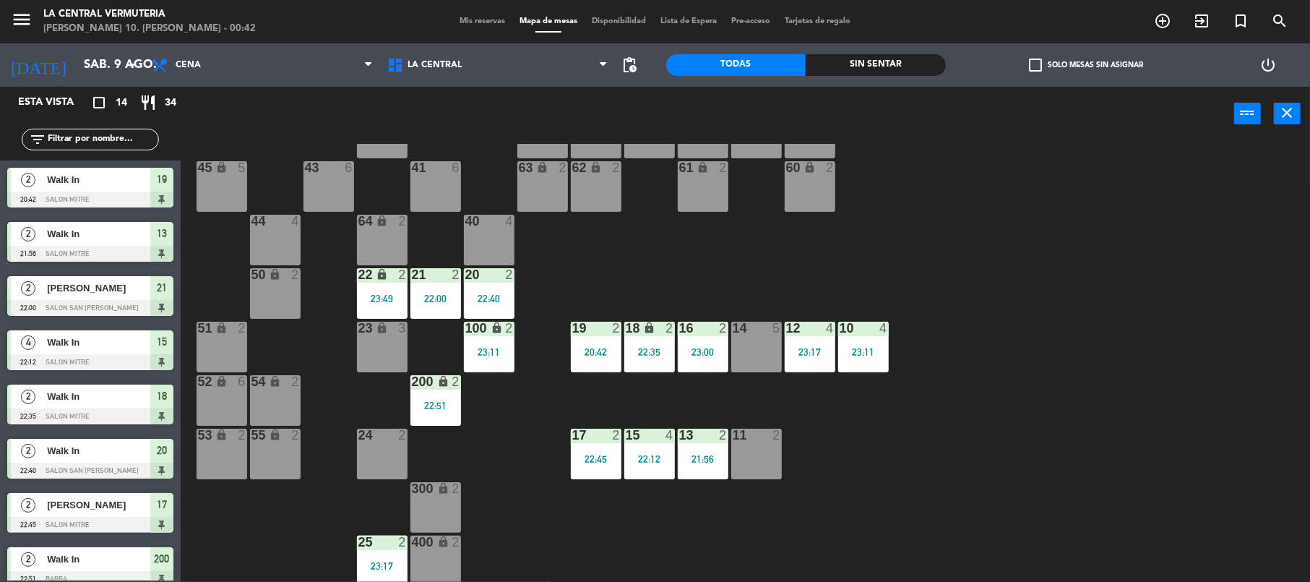
scroll to position [3, 0]
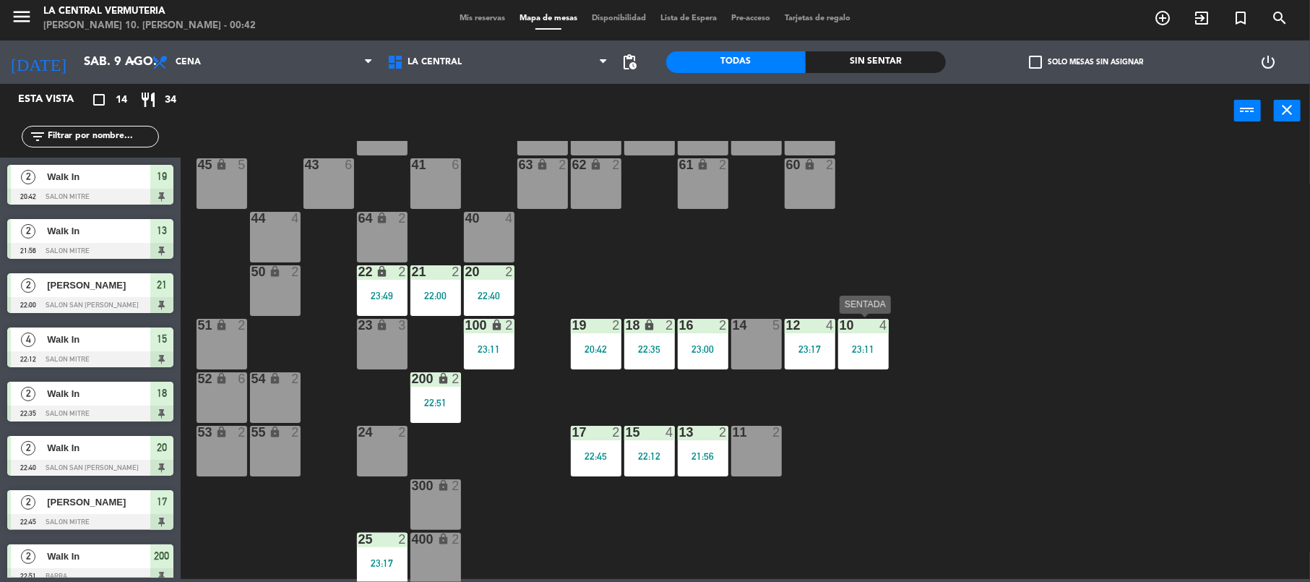
click at [887, 348] on div "23:11" at bounding box center [863, 349] width 51 height 10
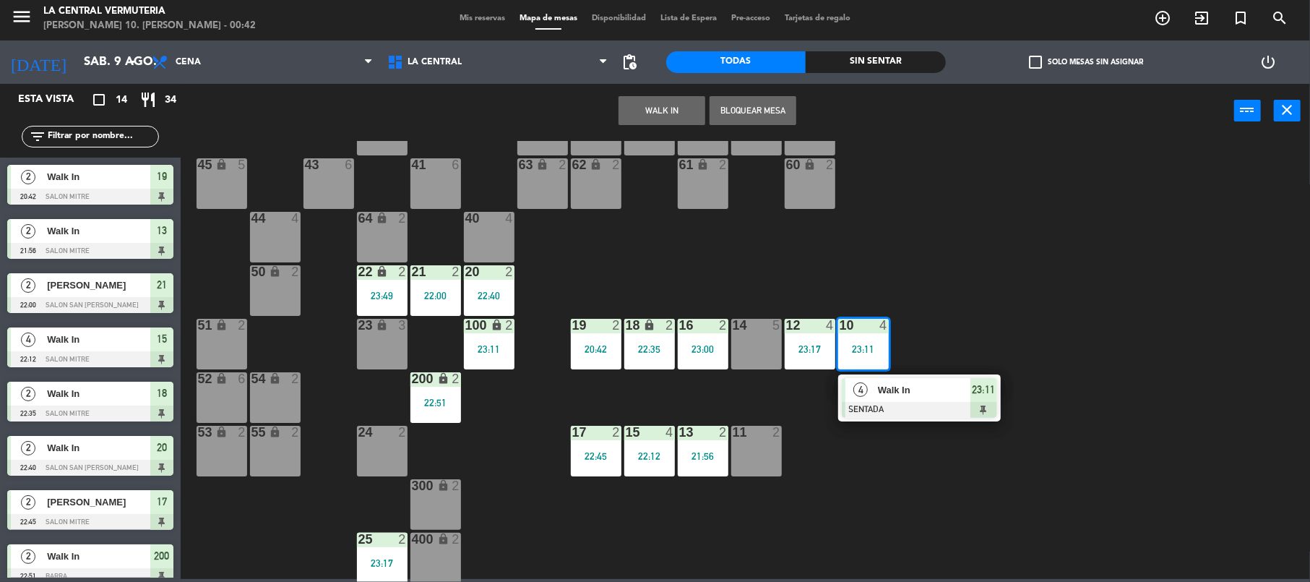
click at [868, 409] on div at bounding box center [919, 410] width 155 height 16
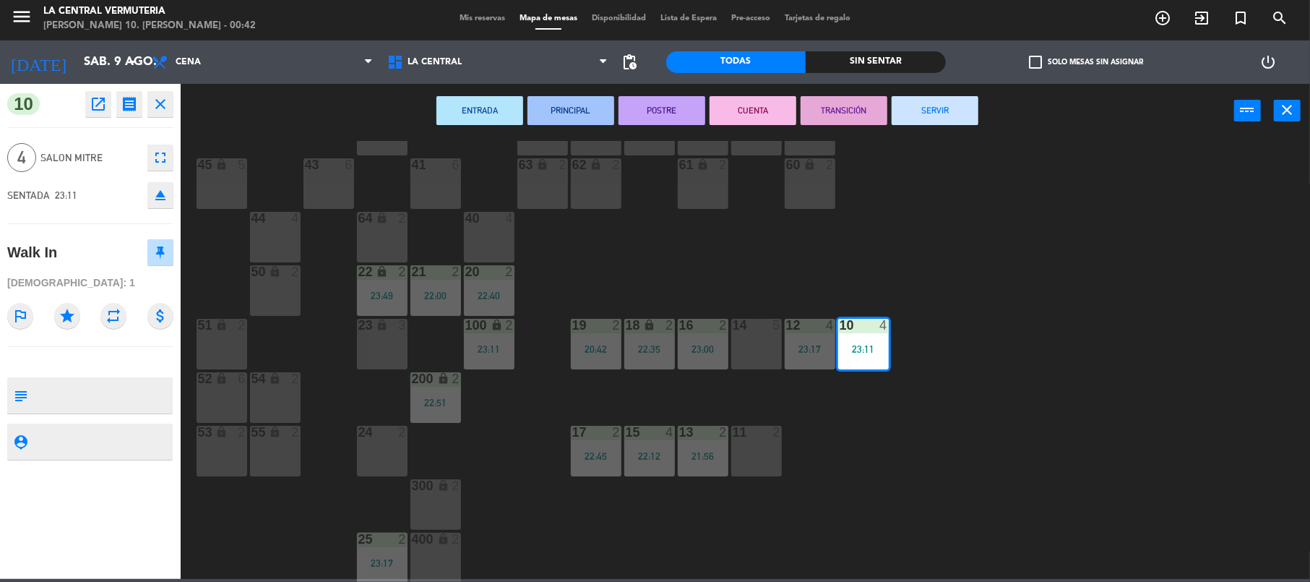
click at [954, 120] on button "SERVIR" at bounding box center [934, 110] width 87 height 29
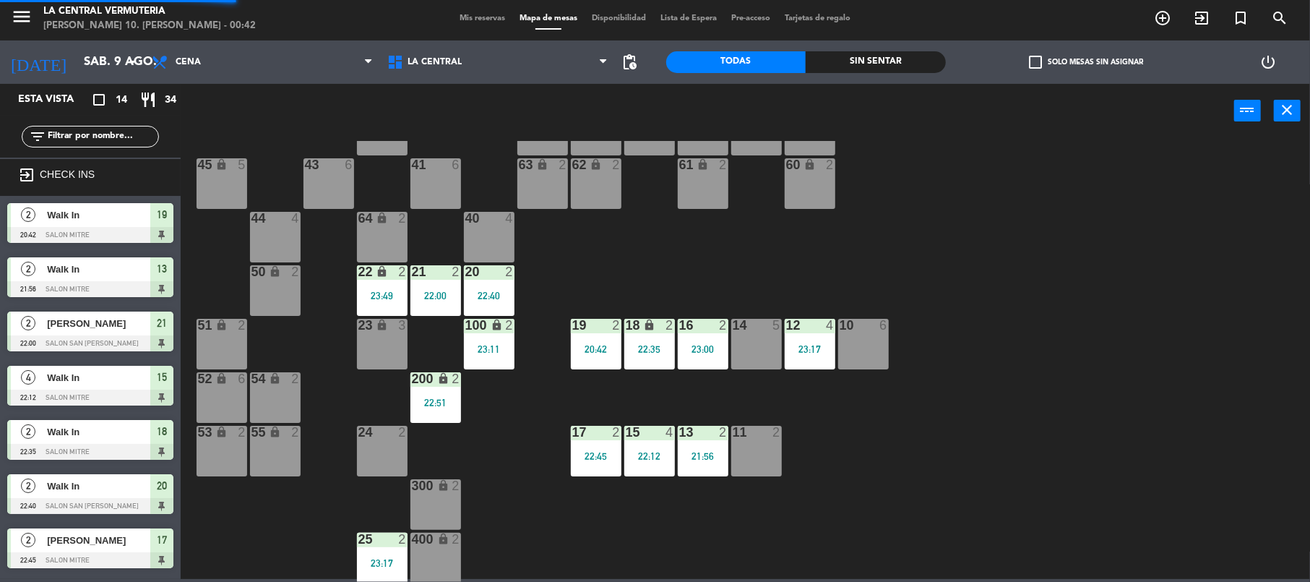
scroll to position [14, 0]
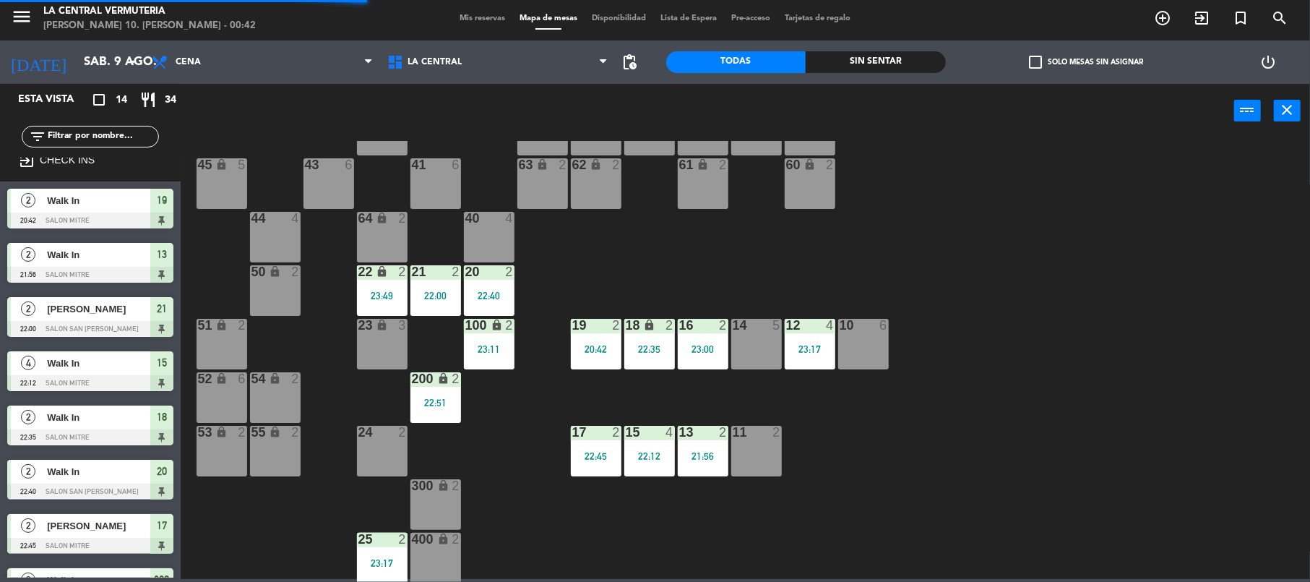
click at [822, 341] on div "12 4 23:17" at bounding box center [810, 344] width 51 height 51
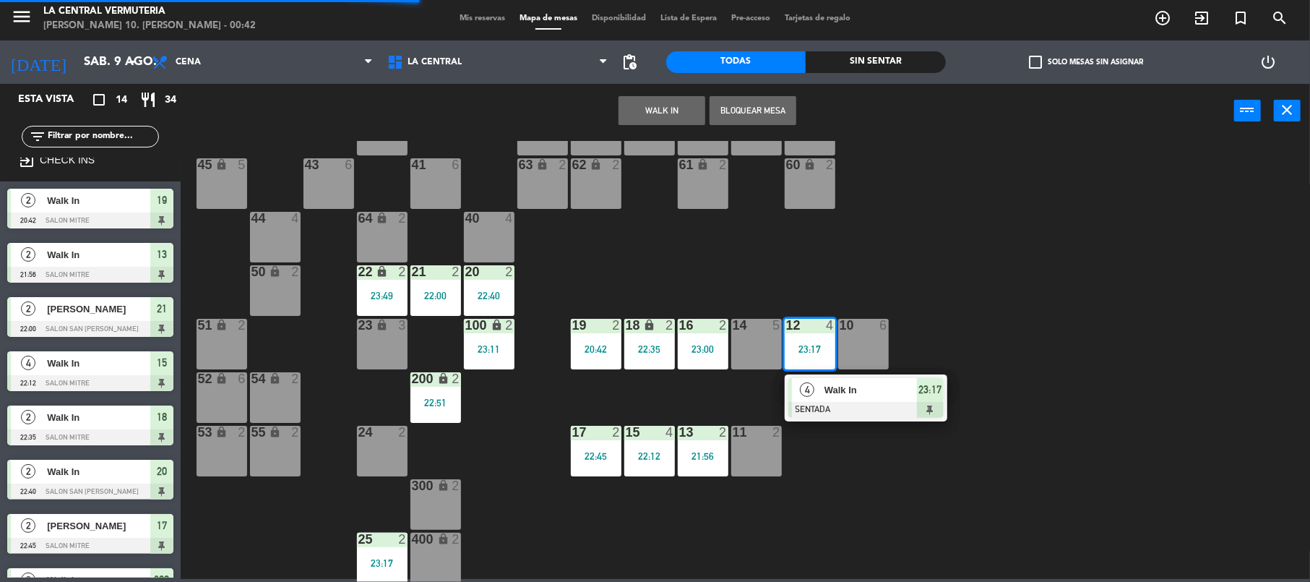
click at [827, 405] on div at bounding box center [865, 410] width 155 height 16
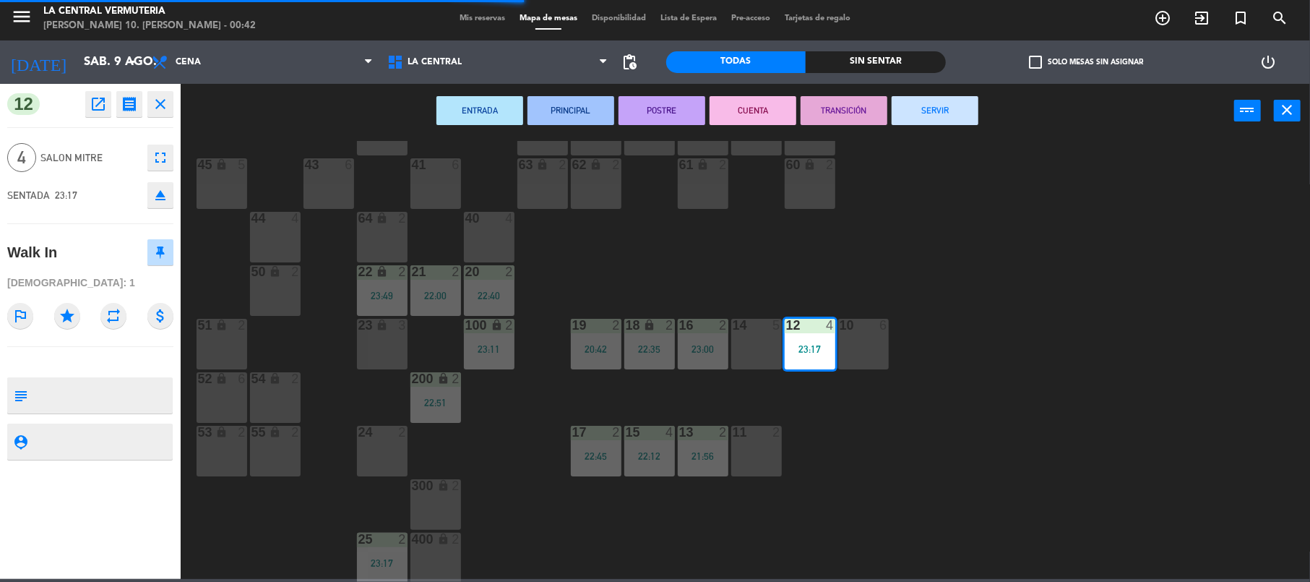
click at [961, 96] on button "SERVIR" at bounding box center [934, 110] width 87 height 29
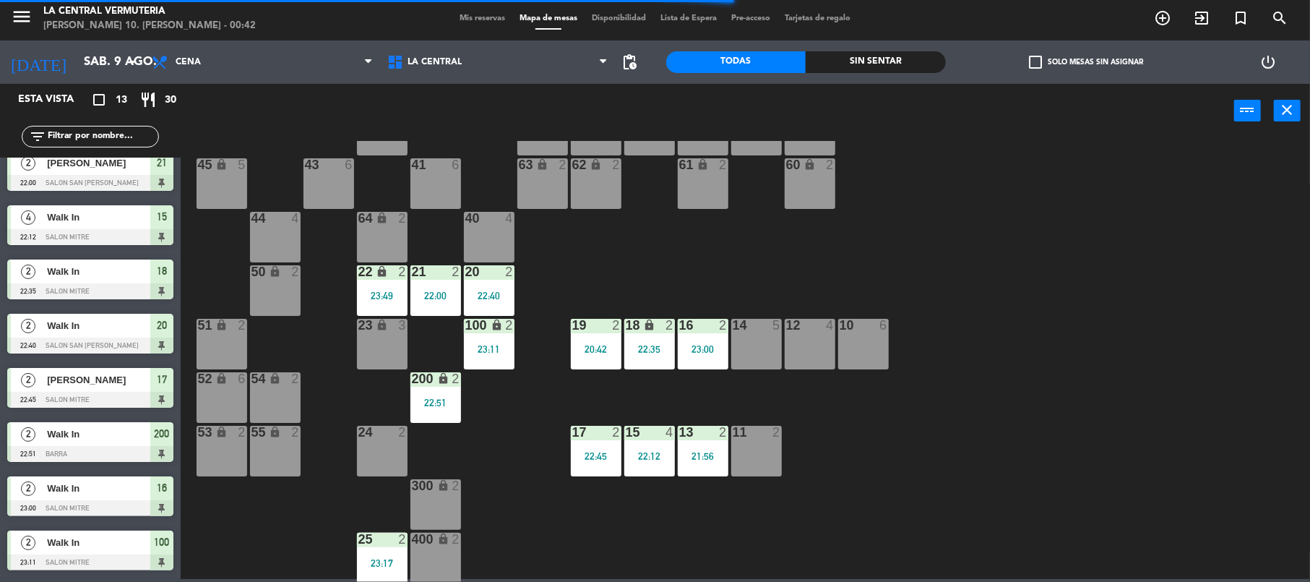
scroll to position [0, 0]
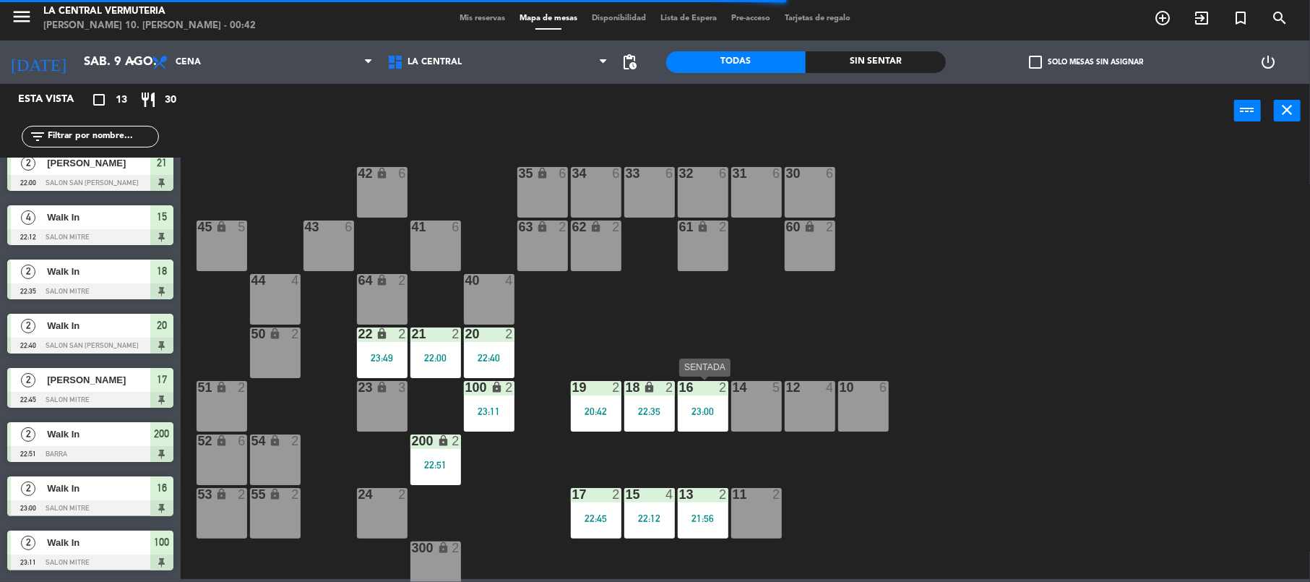
click at [694, 411] on div "23:00" at bounding box center [703, 411] width 51 height 10
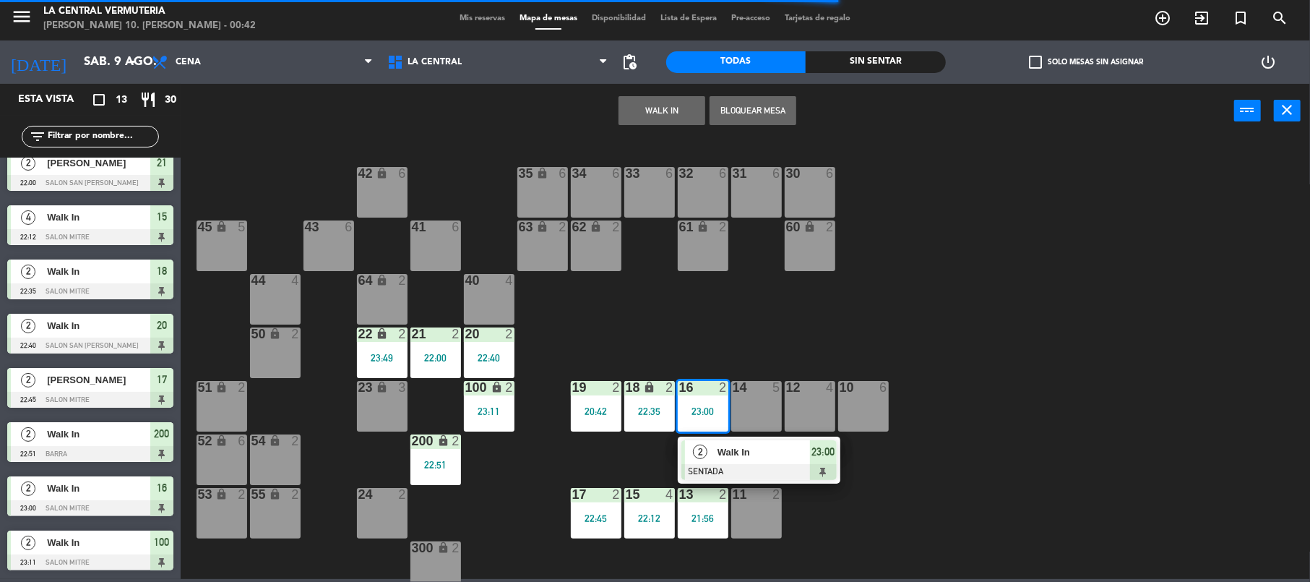
click at [726, 452] on span "Walk In" at bounding box center [763, 451] width 92 height 15
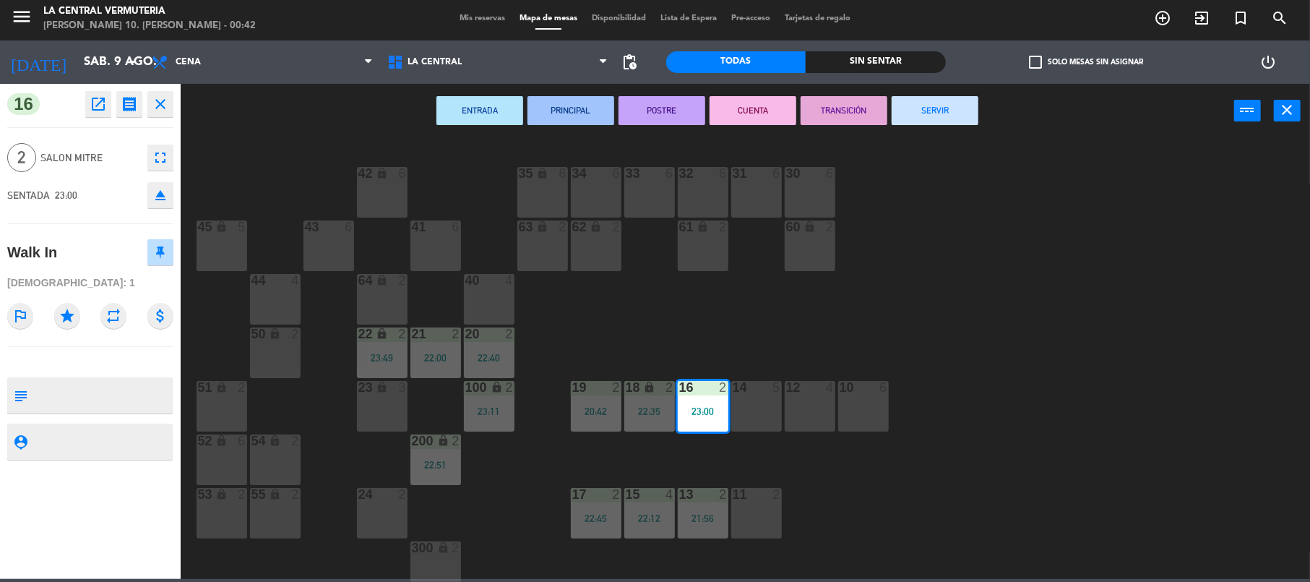
click at [958, 104] on button "SERVIR" at bounding box center [934, 110] width 87 height 29
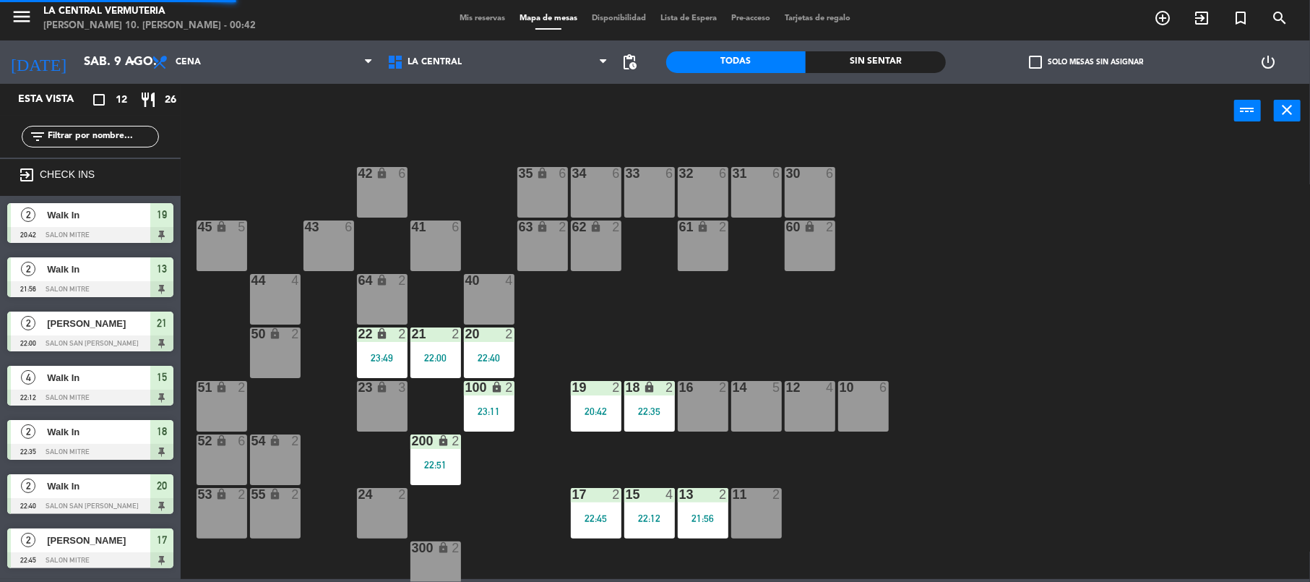
scroll to position [30, 0]
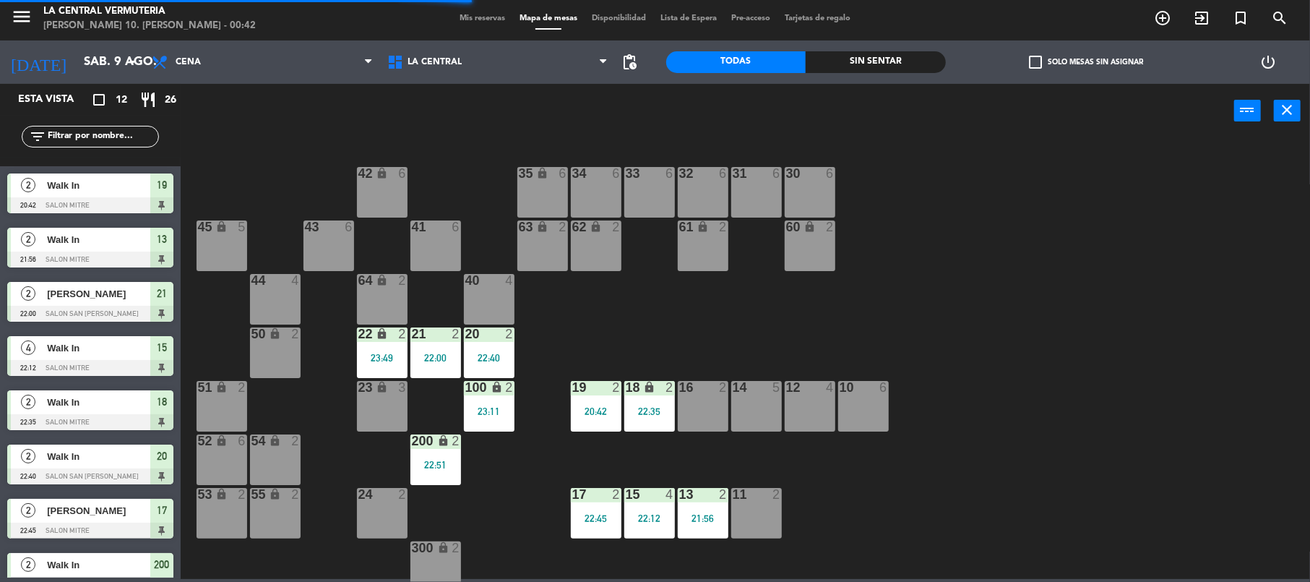
click at [649, 425] on div "18 lock 2 22:35" at bounding box center [649, 406] width 51 height 51
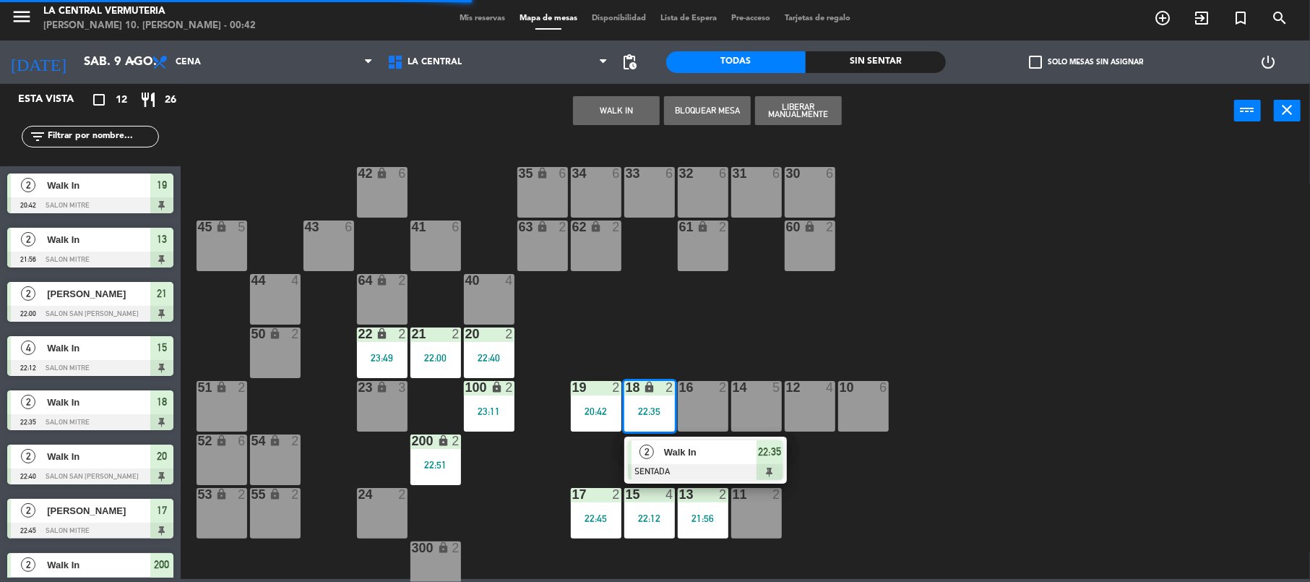
click at [671, 464] on div at bounding box center [705, 472] width 155 height 16
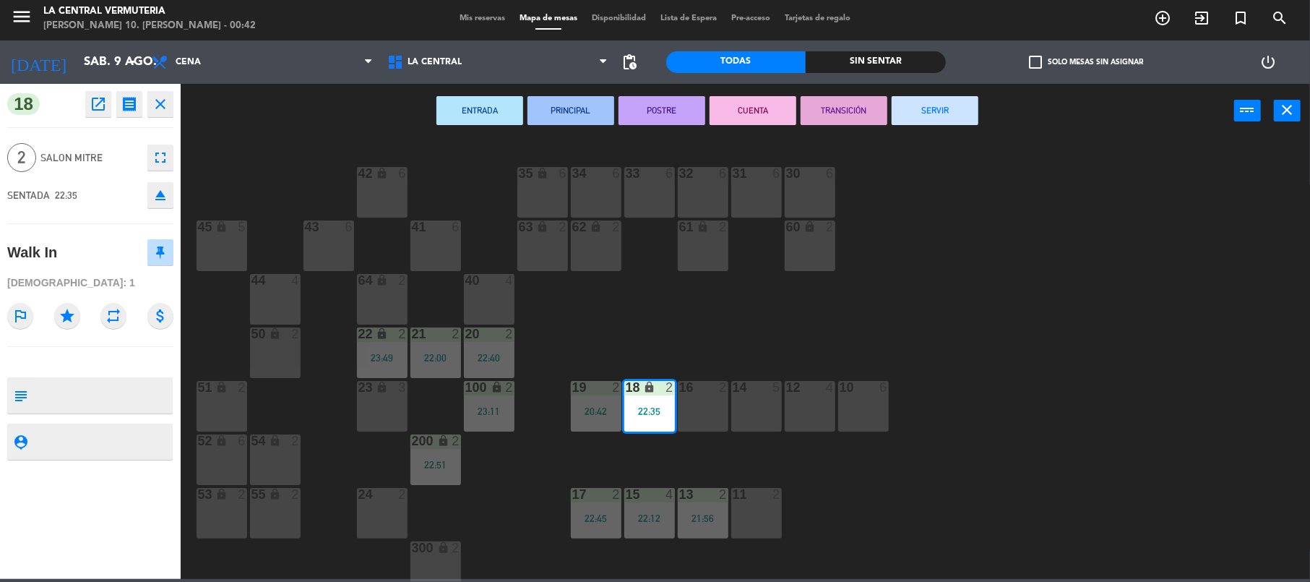
click at [937, 111] on button "SERVIR" at bounding box center [934, 110] width 87 height 29
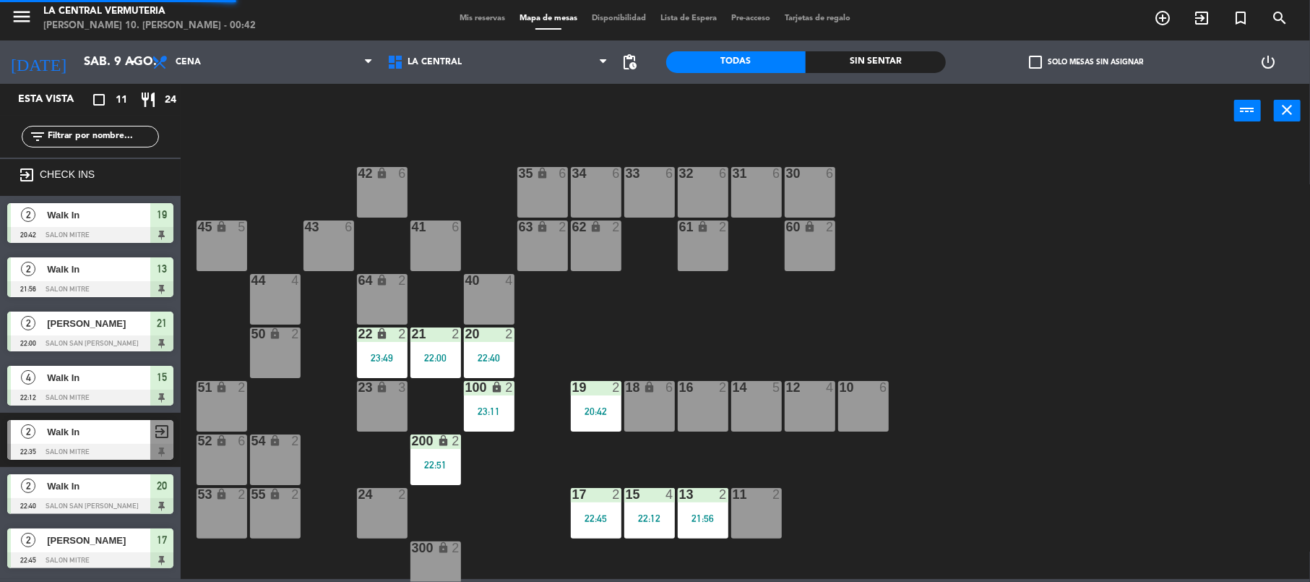
click at [1006, 284] on div "42 lock 6 35 lock 6 34 6 33 6 32 6 31 6 30 6 43 6 41 6 60 lock 2 61 lock 2 62 l…" at bounding box center [752, 361] width 1116 height 441
